Goal: Find specific page/section: Find specific page/section

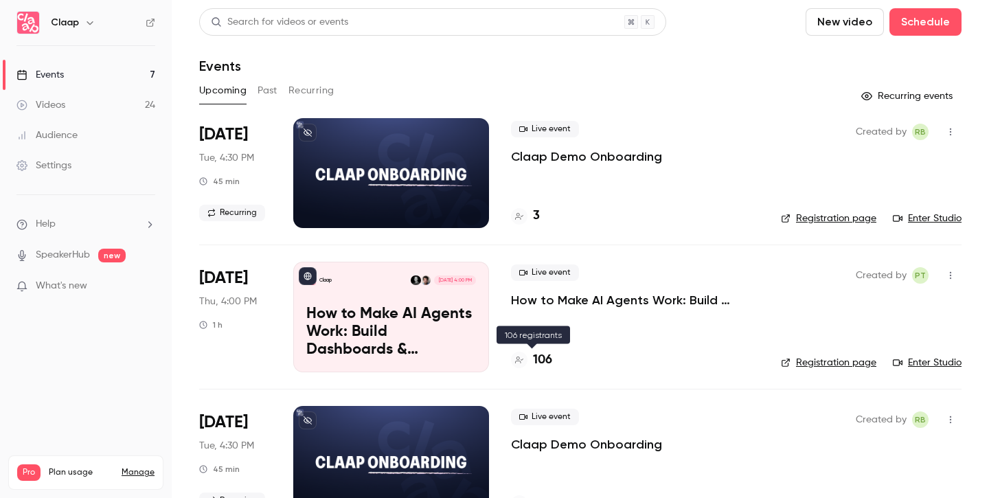
click at [543, 362] on h4 "106" at bounding box center [542, 360] width 19 height 19
click at [536, 219] on h4 "3" at bounding box center [536, 216] width 7 height 19
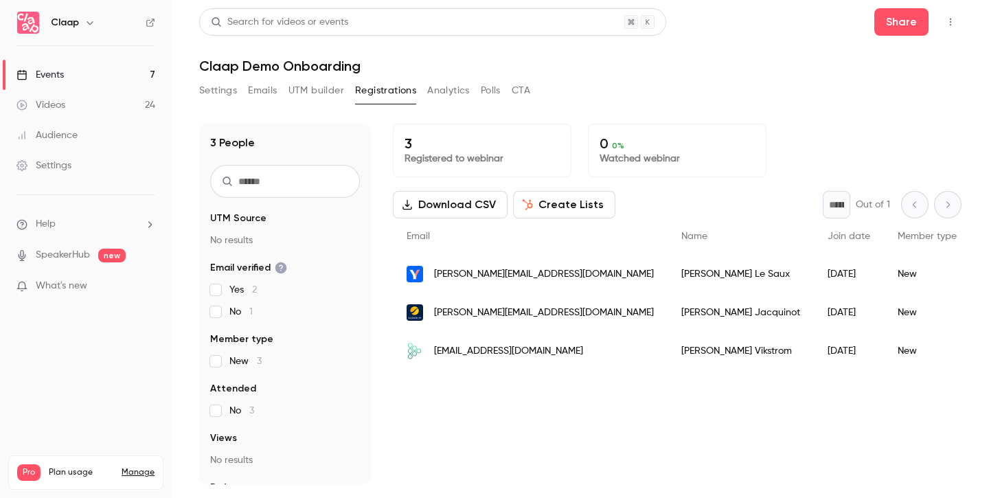
click at [220, 91] on button "Settings" at bounding box center [218, 91] width 38 height 22
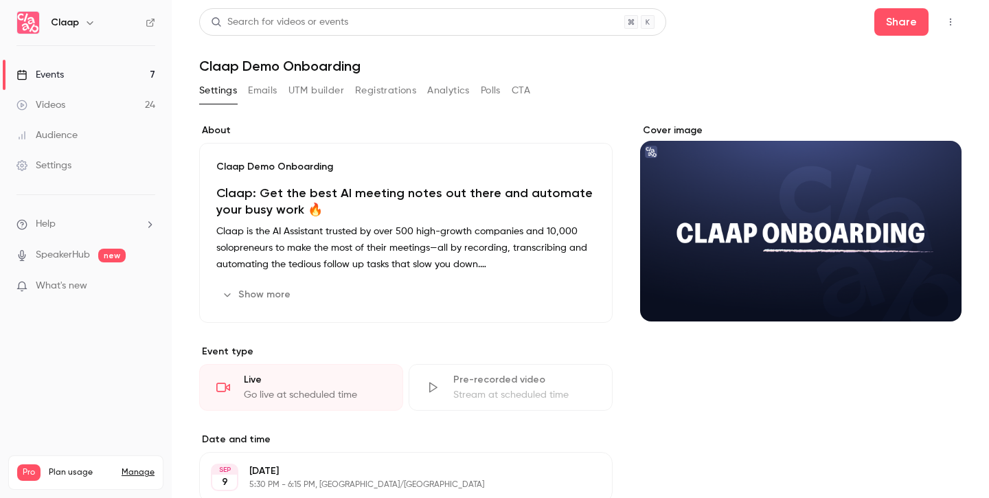
click at [945, 24] on icon "button" at bounding box center [950, 22] width 11 height 10
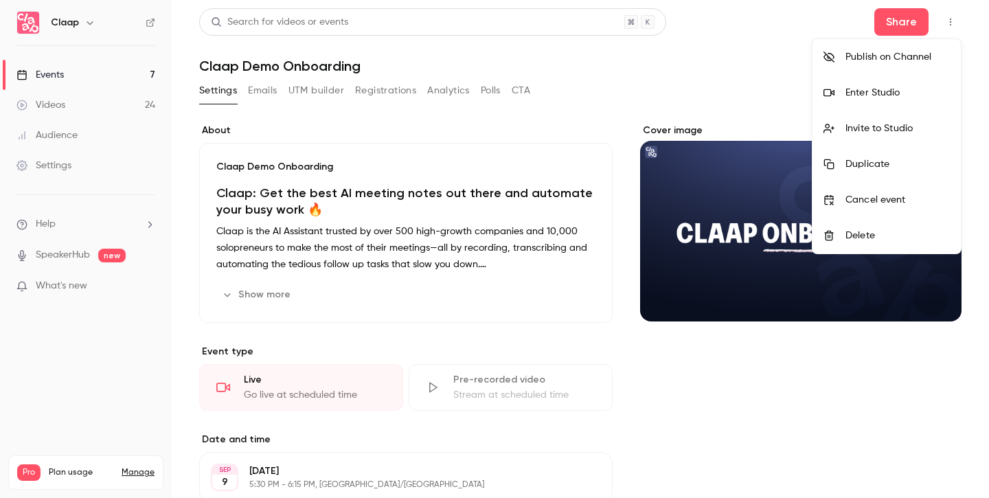
click at [887, 91] on div "Enter Studio" at bounding box center [897, 93] width 104 height 14
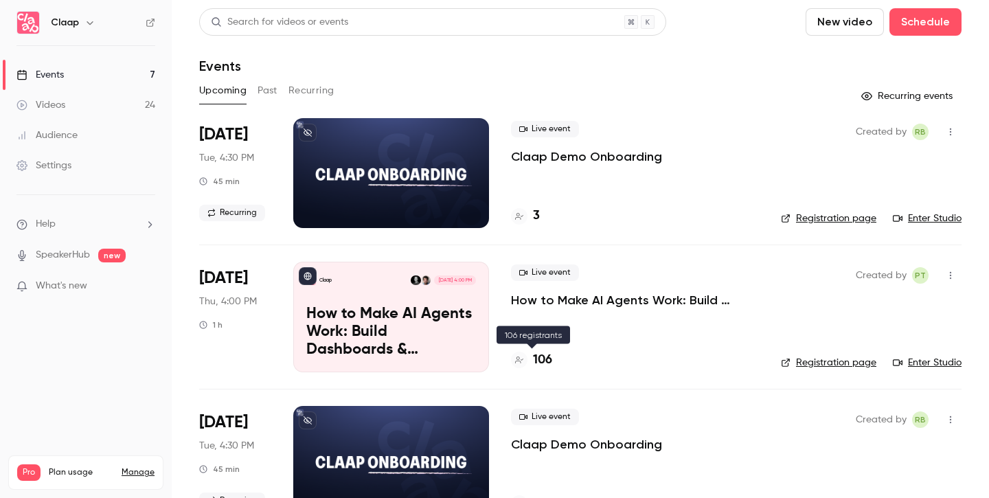
click at [542, 361] on h4 "106" at bounding box center [542, 360] width 19 height 19
click at [535, 218] on h4 "3" at bounding box center [536, 216] width 7 height 19
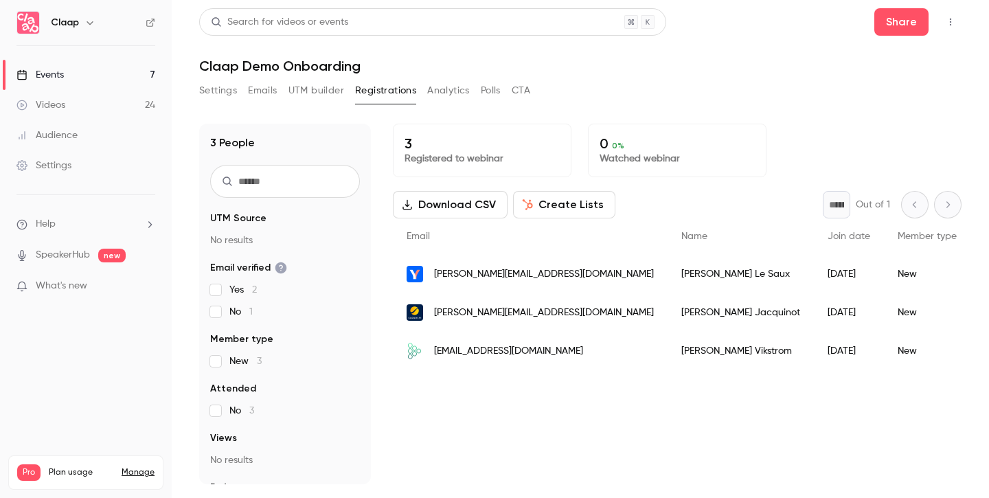
click at [947, 23] on icon "button" at bounding box center [950, 22] width 11 height 10
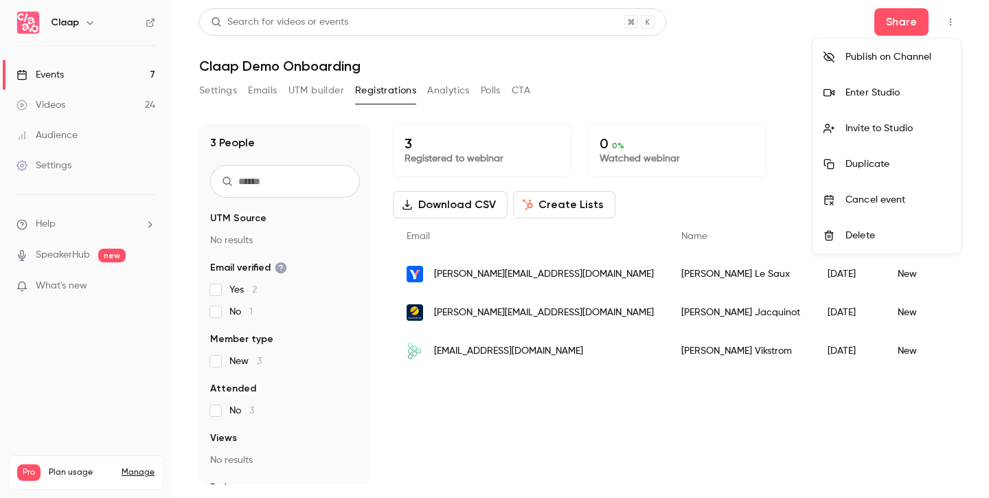
click at [878, 97] on div "Enter Studio" at bounding box center [897, 93] width 104 height 14
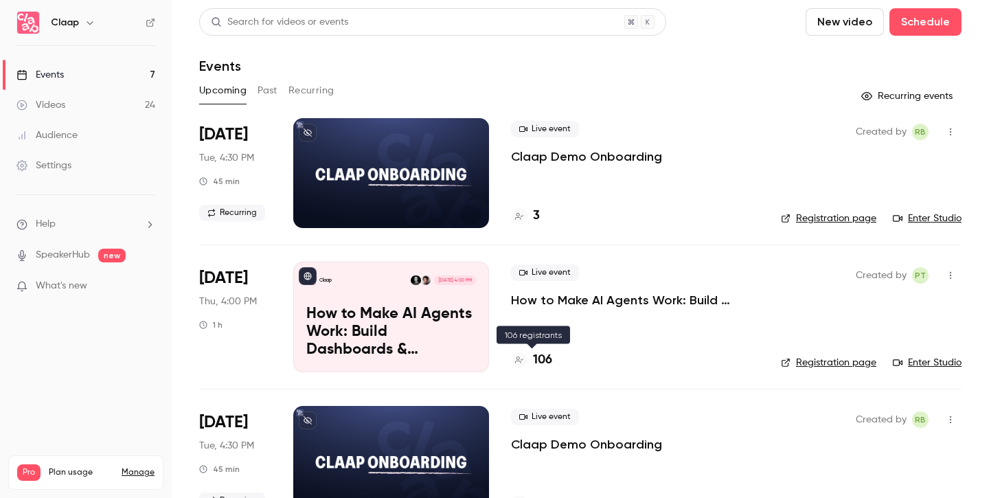
click at [547, 361] on h4 "106" at bounding box center [542, 360] width 19 height 19
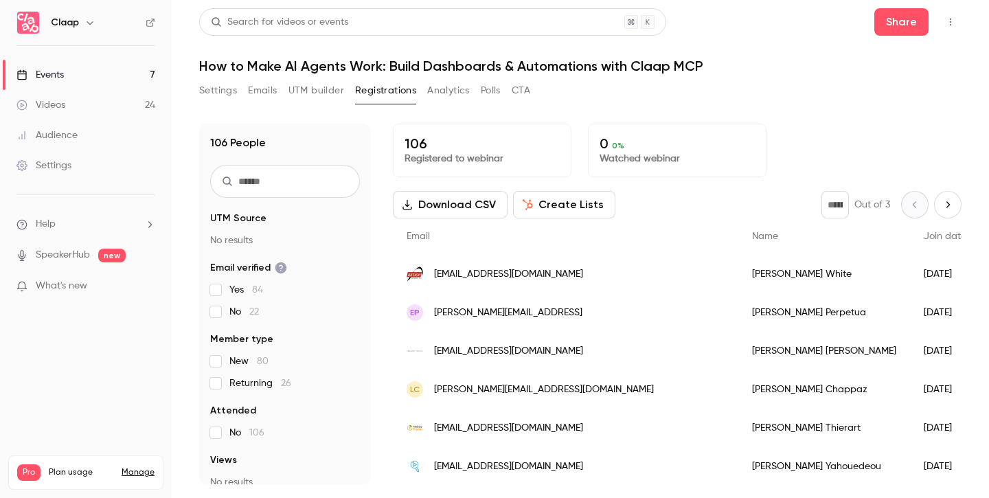
click at [446, 91] on button "Analytics" at bounding box center [448, 91] width 43 height 22
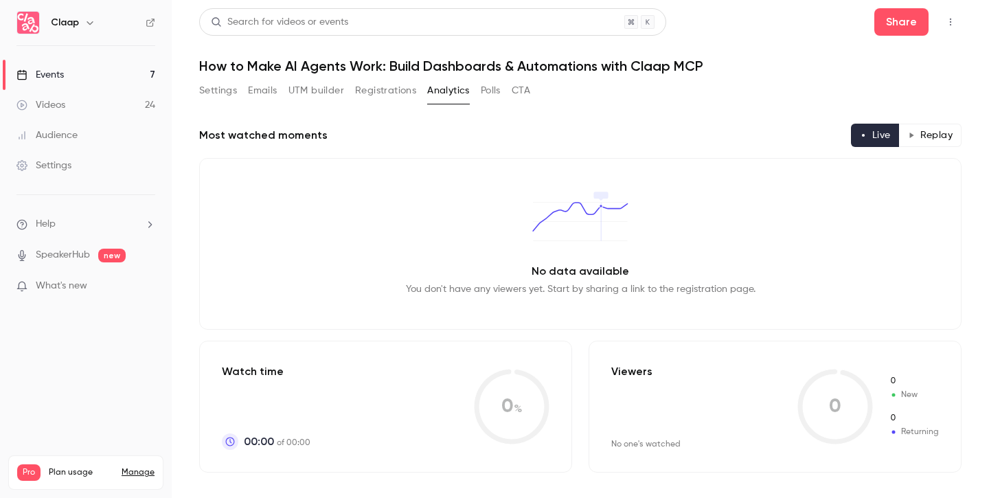
click at [386, 95] on button "Registrations" at bounding box center [385, 91] width 61 height 22
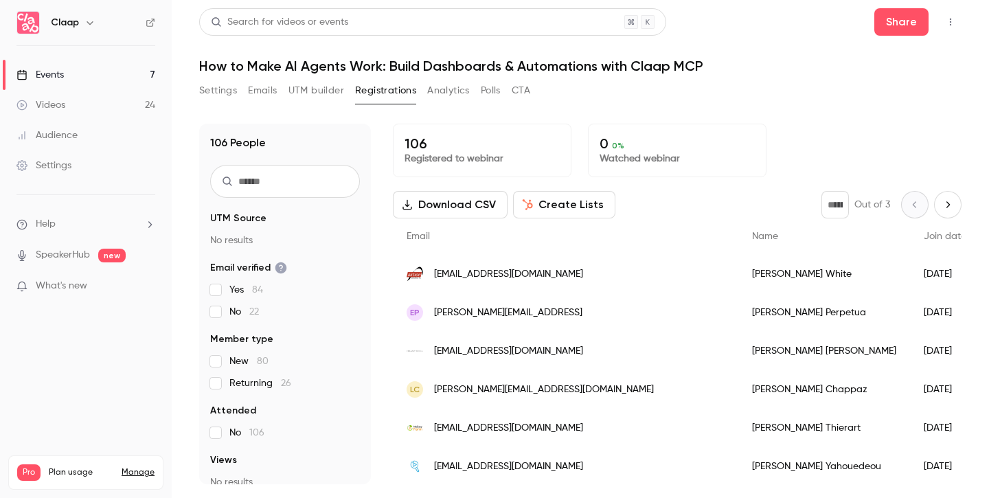
click at [445, 93] on button "Analytics" at bounding box center [448, 91] width 43 height 22
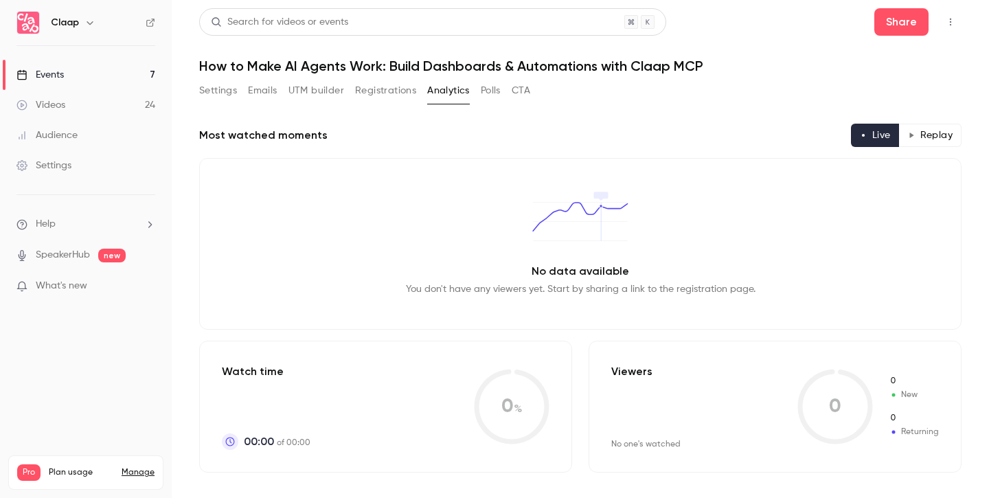
click at [273, 87] on button "Emails" at bounding box center [262, 91] width 29 height 22
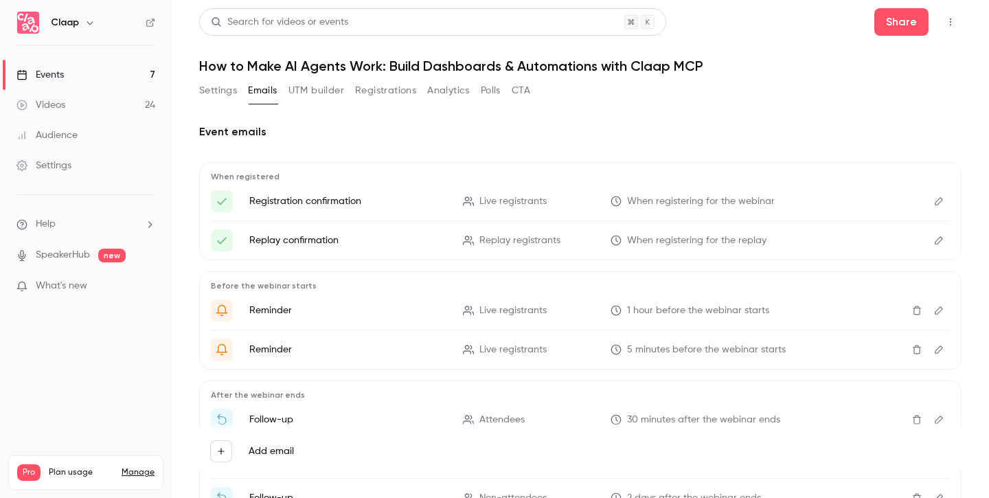
click at [205, 94] on button "Settings" at bounding box center [218, 91] width 38 height 22
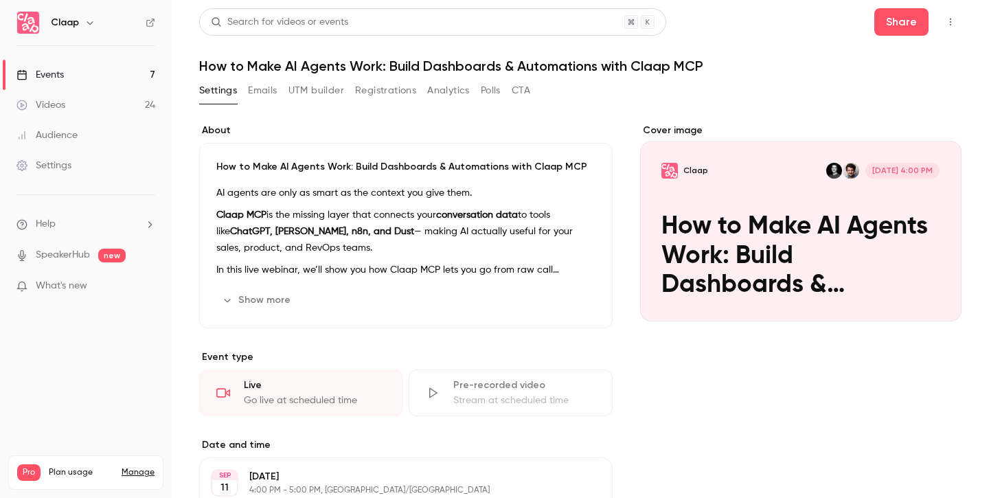
click at [67, 73] on link "Events 7" at bounding box center [86, 75] width 172 height 30
